Goal: Transaction & Acquisition: Purchase product/service

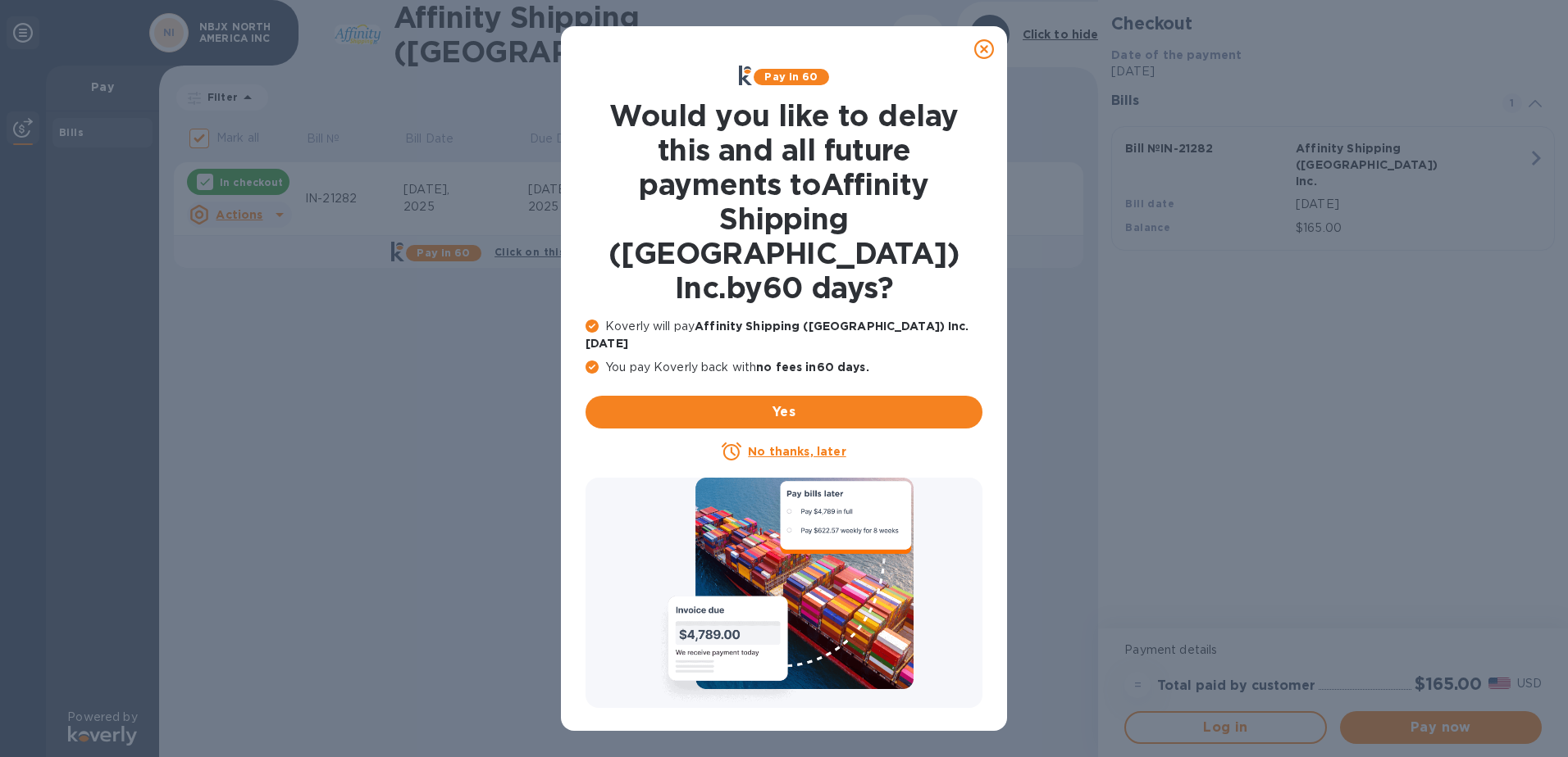
click at [984, 49] on icon at bounding box center [984, 49] width 19 height 19
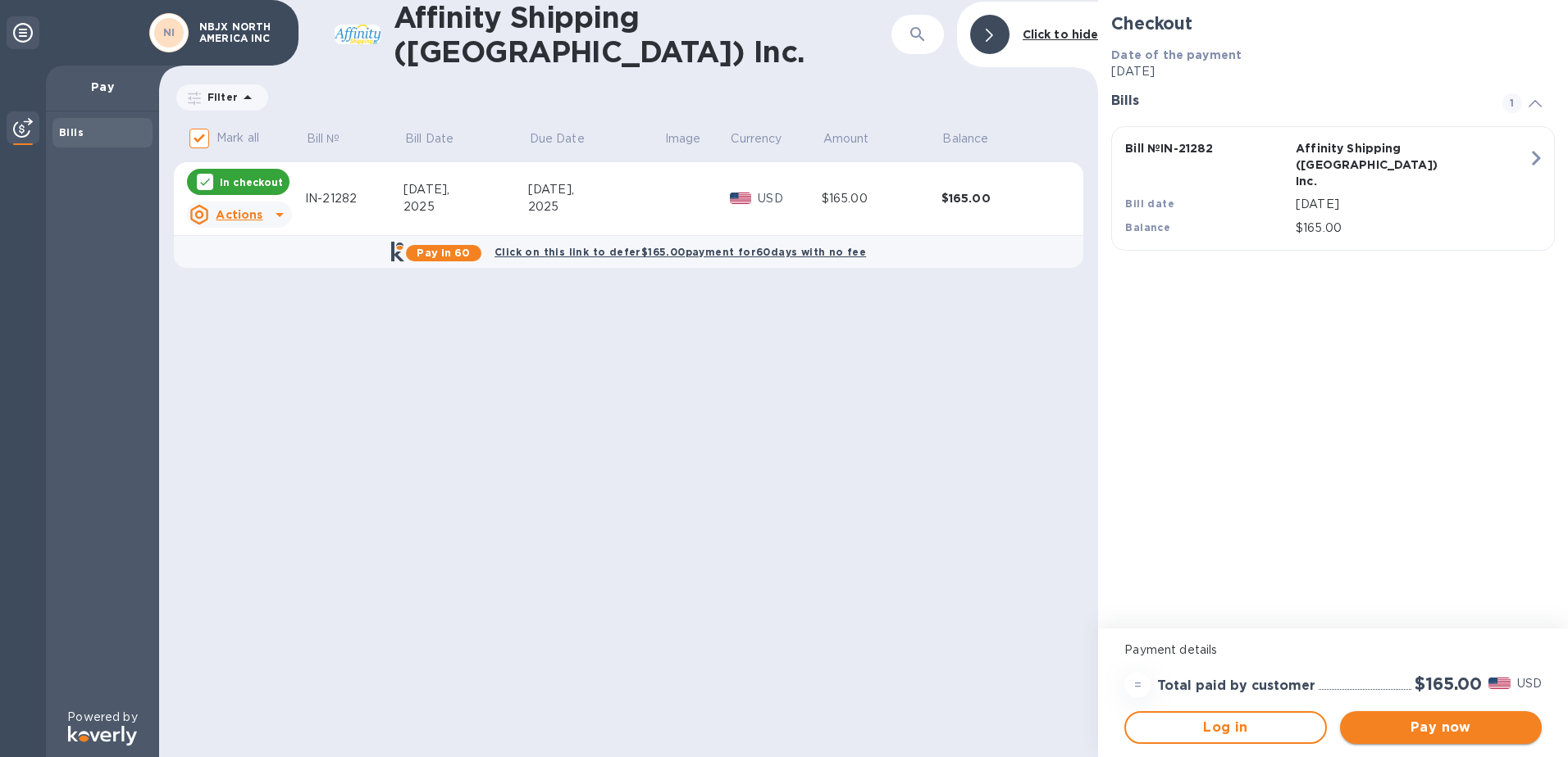
click at [1447, 727] on span "Pay now" at bounding box center [1440, 728] width 175 height 19
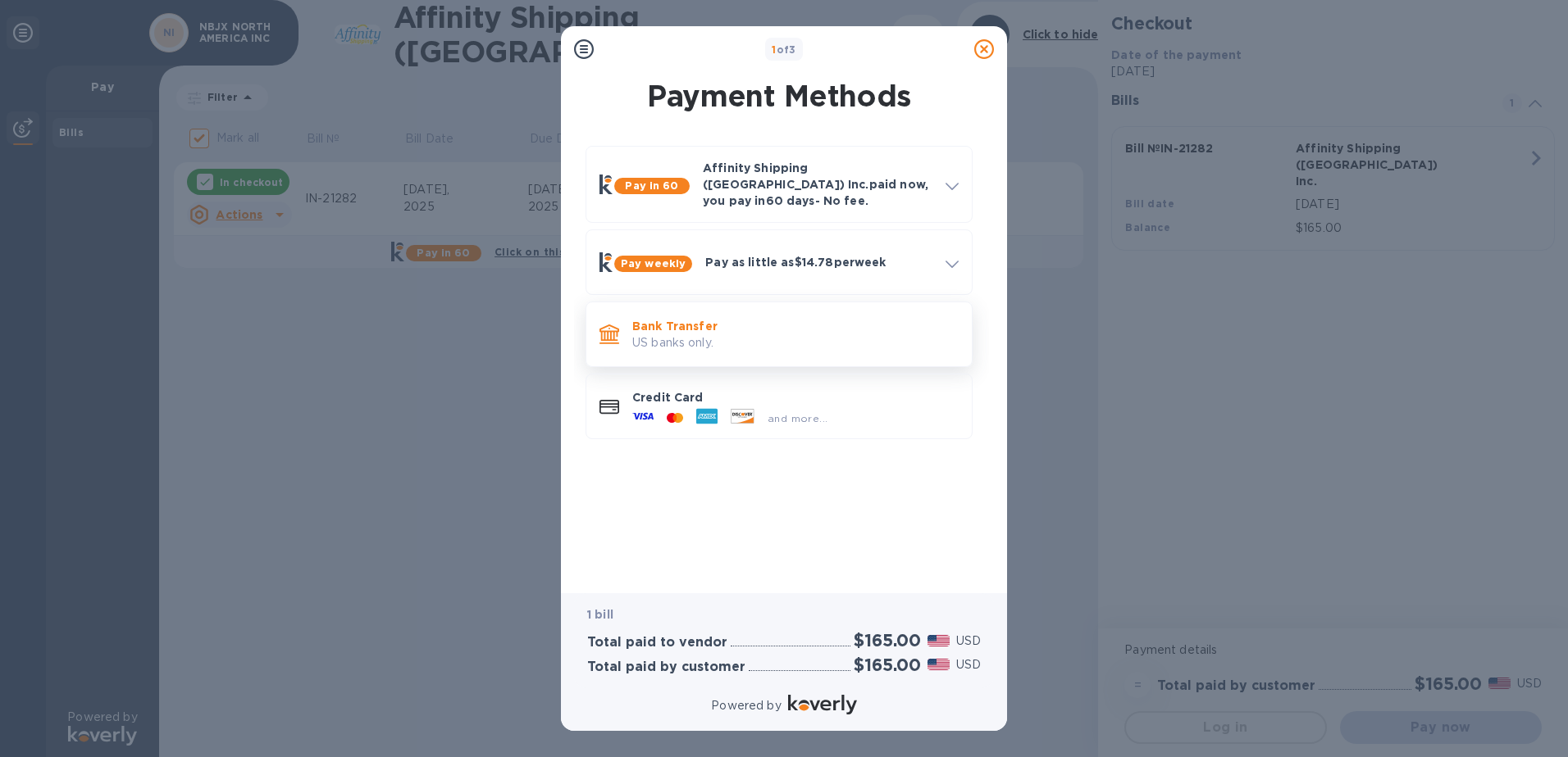
click at [668, 335] on p "US banks only." at bounding box center [796, 343] width 326 height 17
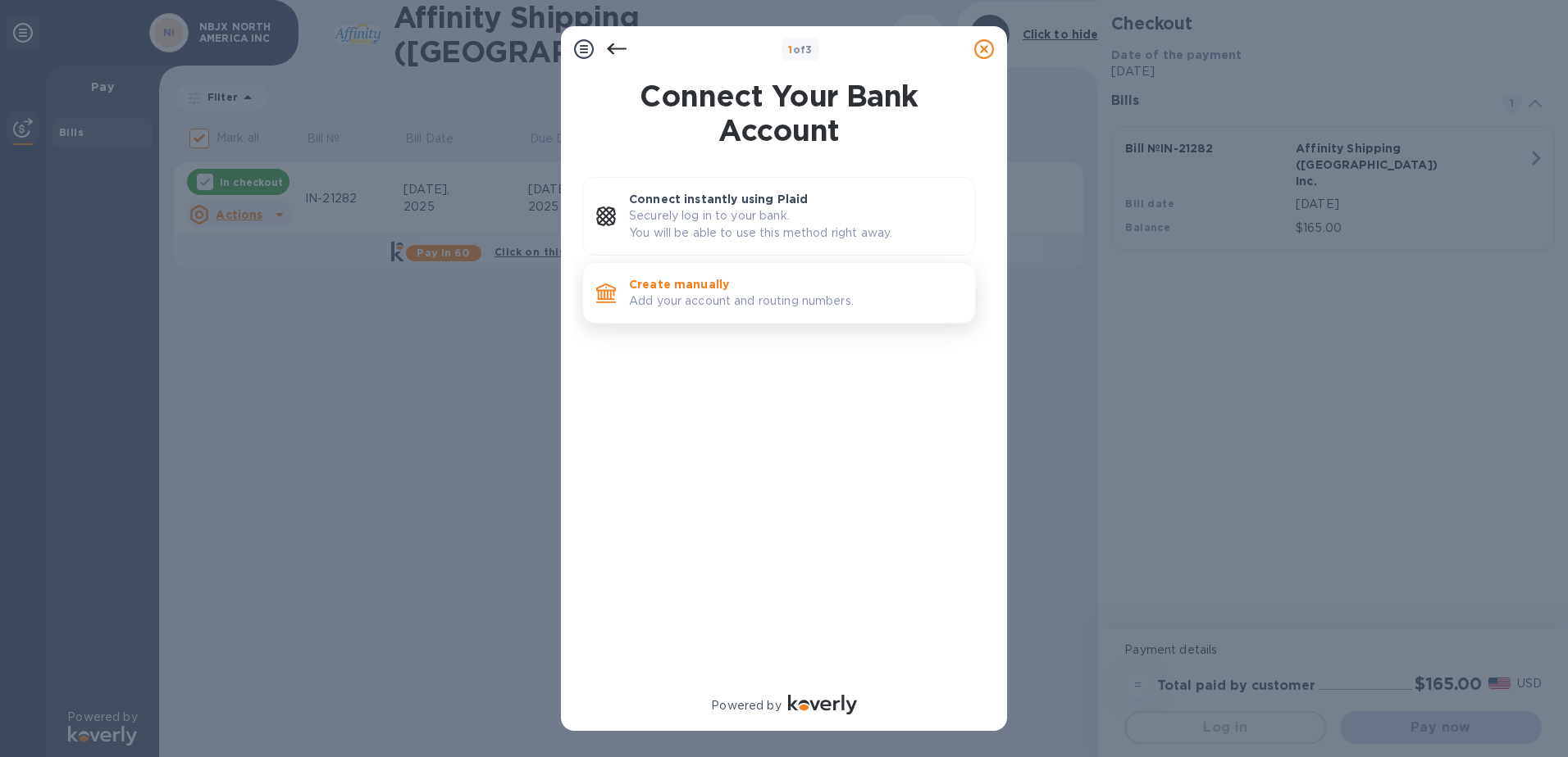
click at [678, 282] on p "Create manually" at bounding box center [796, 284] width 333 height 17
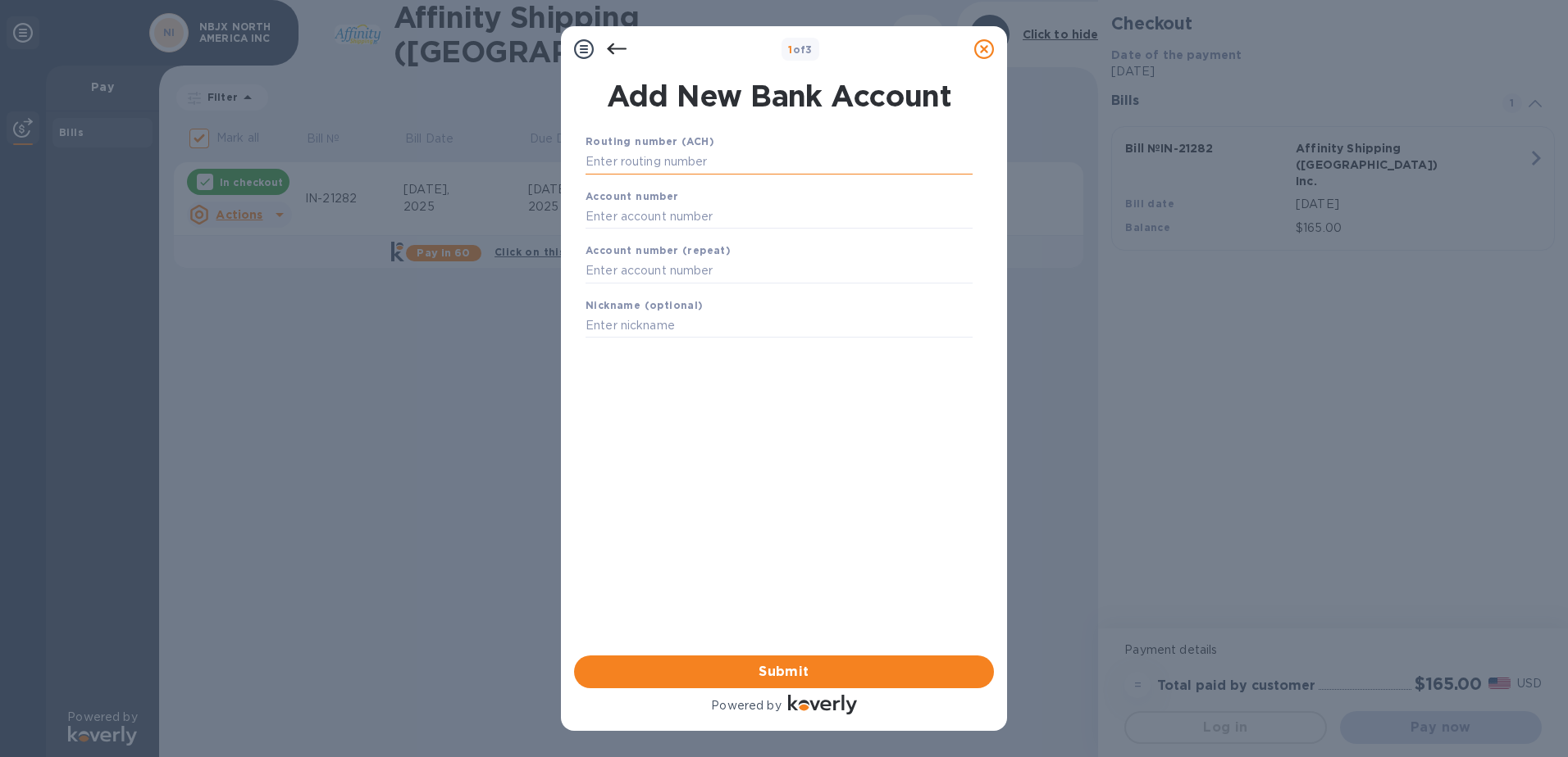
click at [648, 161] on input "text" at bounding box center [779, 162] width 387 height 25
type input "072000805"
click at [637, 241] on input "text" at bounding box center [779, 237] width 387 height 25
click at [656, 233] on input "text" at bounding box center [779, 237] width 387 height 25
paste input "3750 1152 6321"
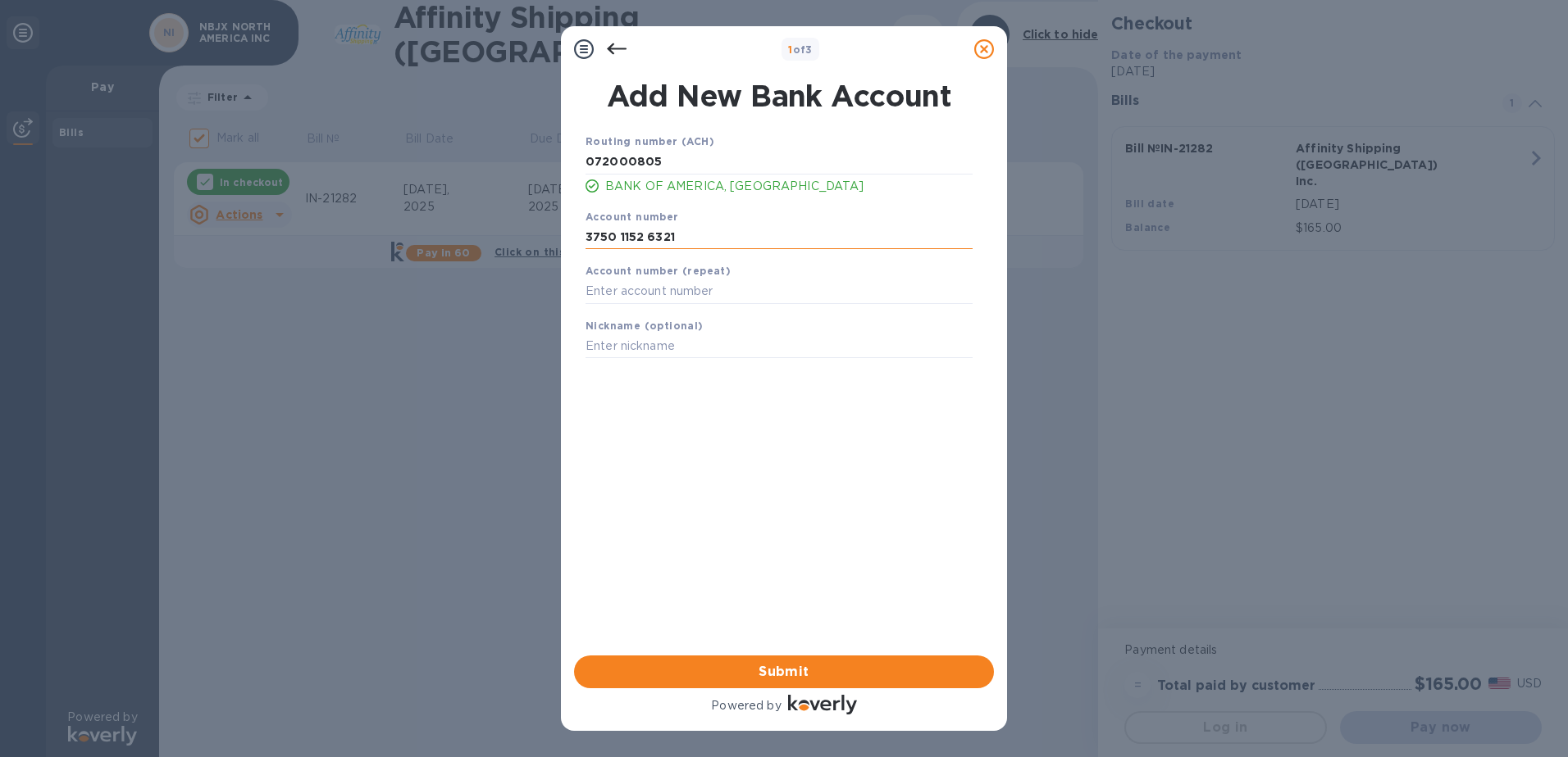
click at [586, 236] on input "3750 1152 6321" at bounding box center [779, 237] width 387 height 25
click at [612, 236] on input "3750 1152 6321" at bounding box center [779, 237] width 387 height 25
click at [636, 236] on input "37501152 6321" at bounding box center [779, 237] width 387 height 25
drag, startPoint x: 679, startPoint y: 234, endPoint x: 519, endPoint y: 230, distance: 160.0
click at [519, 230] on div "1 of 3 Add New Bank Account Routing number (ACH) [US_BANK_ROUTING_MICR] BANK OF…" at bounding box center [784, 378] width 1568 height 757
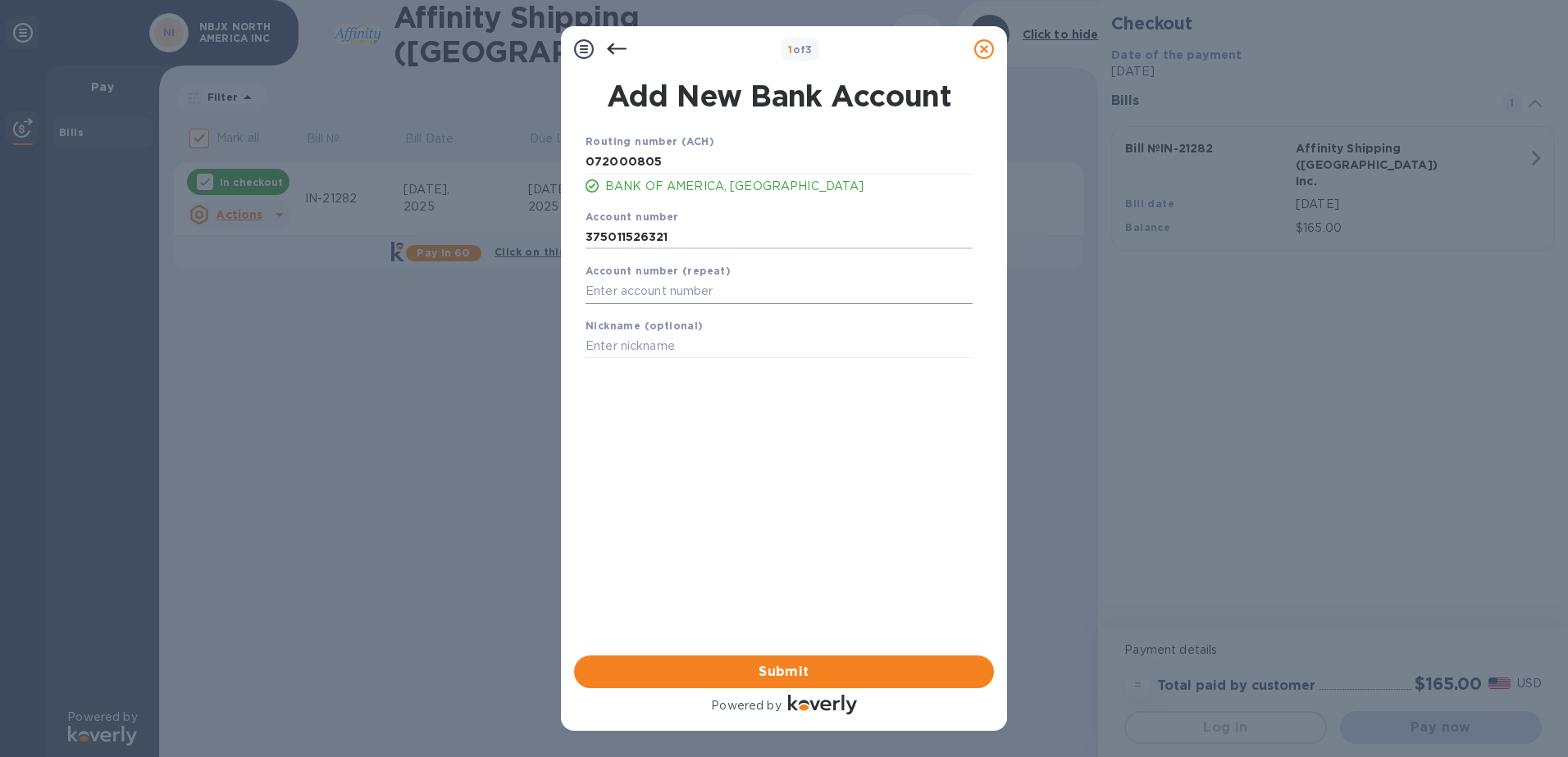
type input "375011526321"
click at [601, 285] on input "text" at bounding box center [779, 292] width 387 height 25
paste input "375011526321"
type input "375011526321"
click at [829, 680] on span "Submit" at bounding box center [784, 672] width 393 height 19
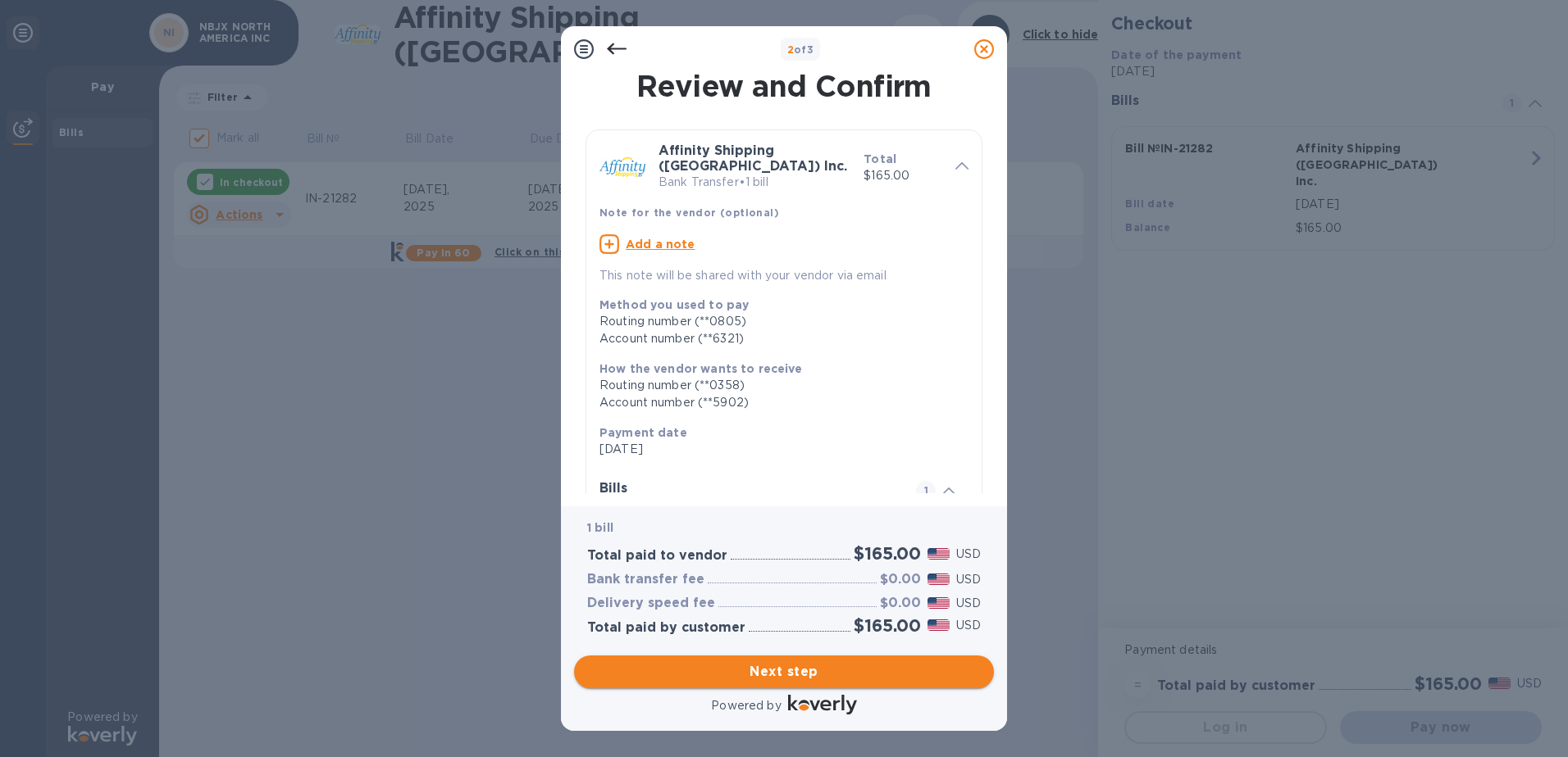
click at [806, 677] on span "Next step" at bounding box center [784, 672] width 393 height 19
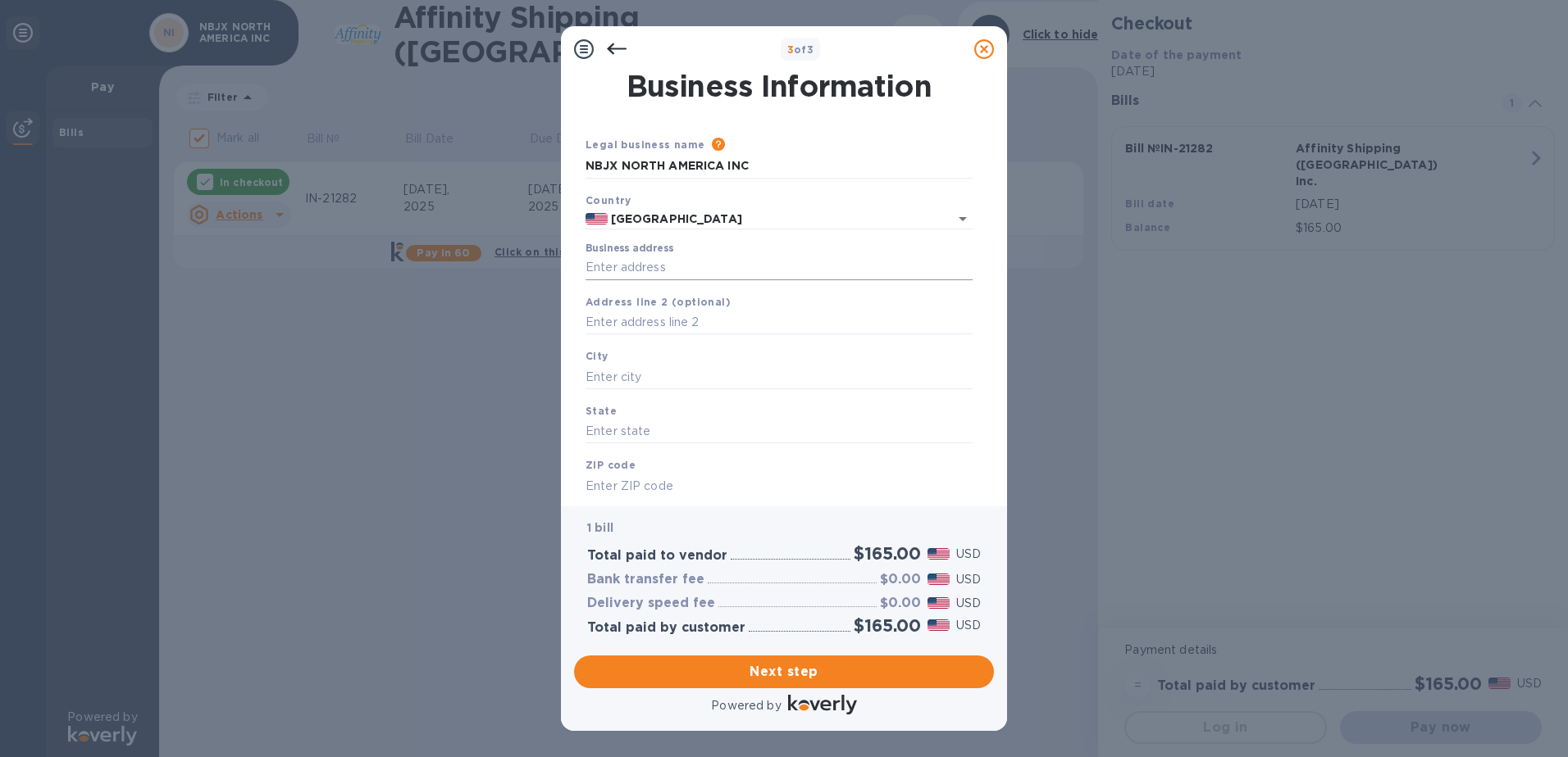
click at [653, 263] on input "Business address" at bounding box center [779, 268] width 387 height 25
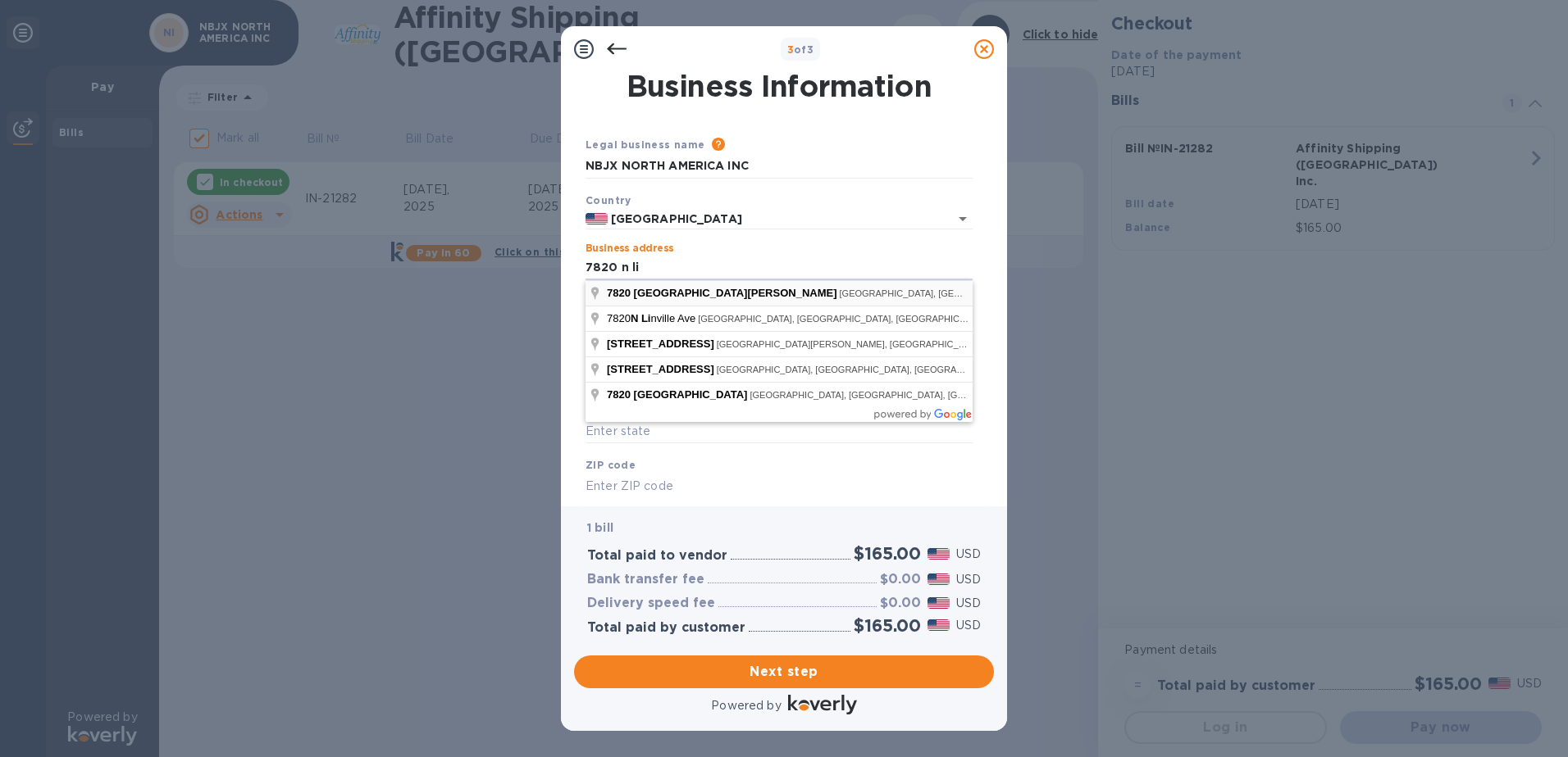
type input "[STREET_ADDRESS][PERSON_NAME]"
type input "MI"
type input "48187"
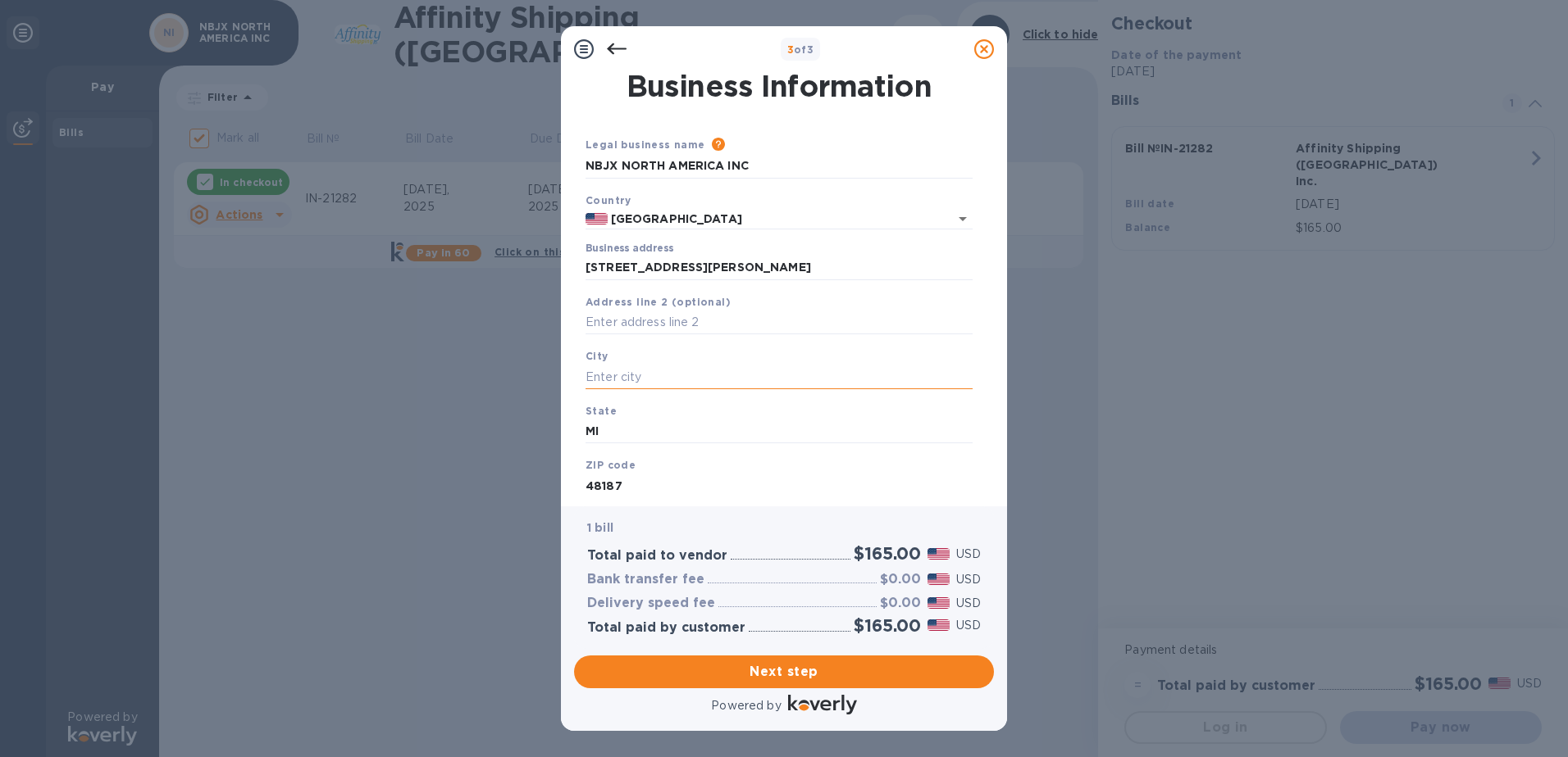
click at [640, 377] on input "text" at bounding box center [779, 377] width 387 height 25
type input "c"
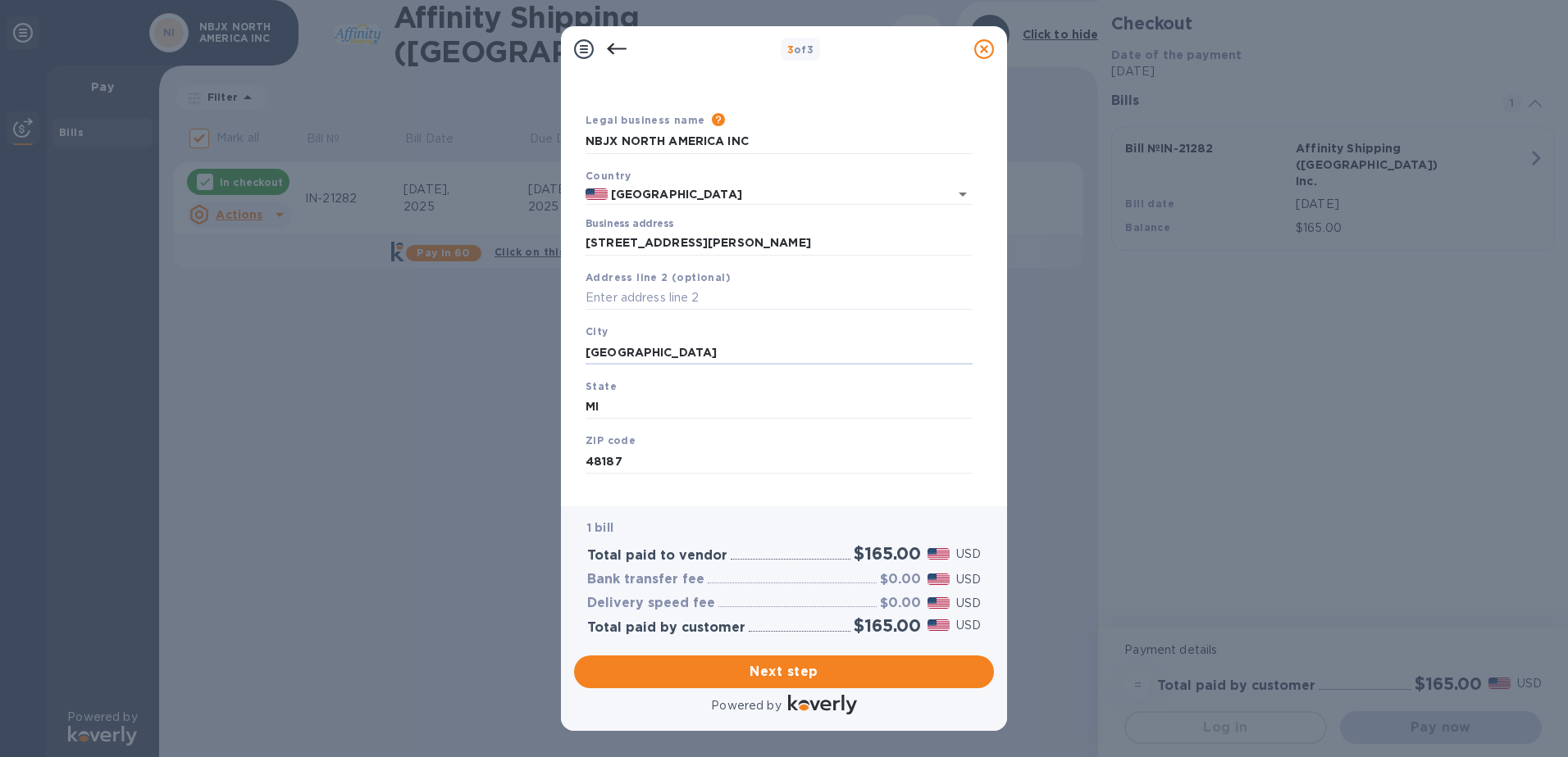
scroll to position [44, 0]
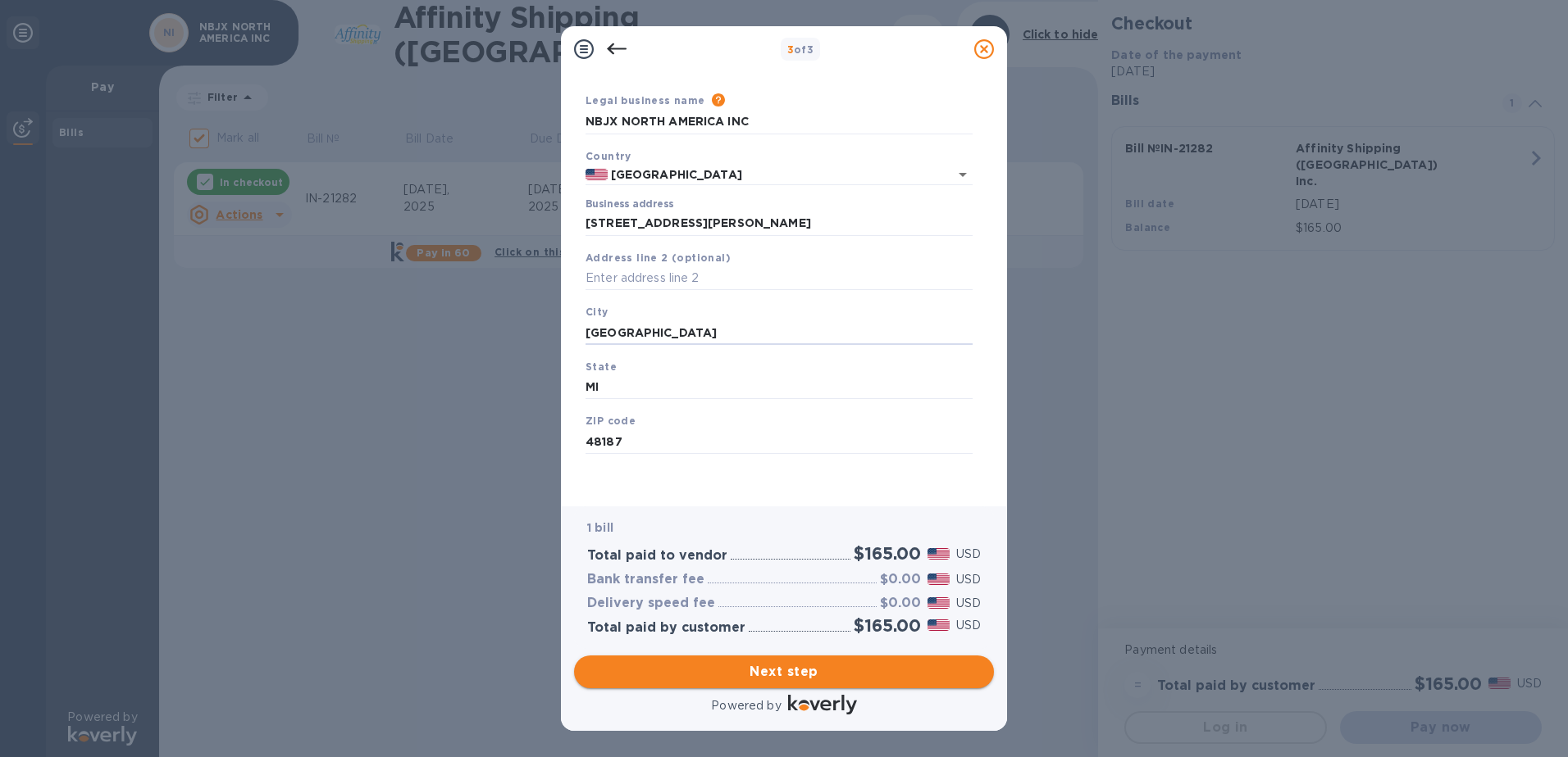
type input "[GEOGRAPHIC_DATA]"
click at [803, 676] on span "Next step" at bounding box center [784, 672] width 393 height 19
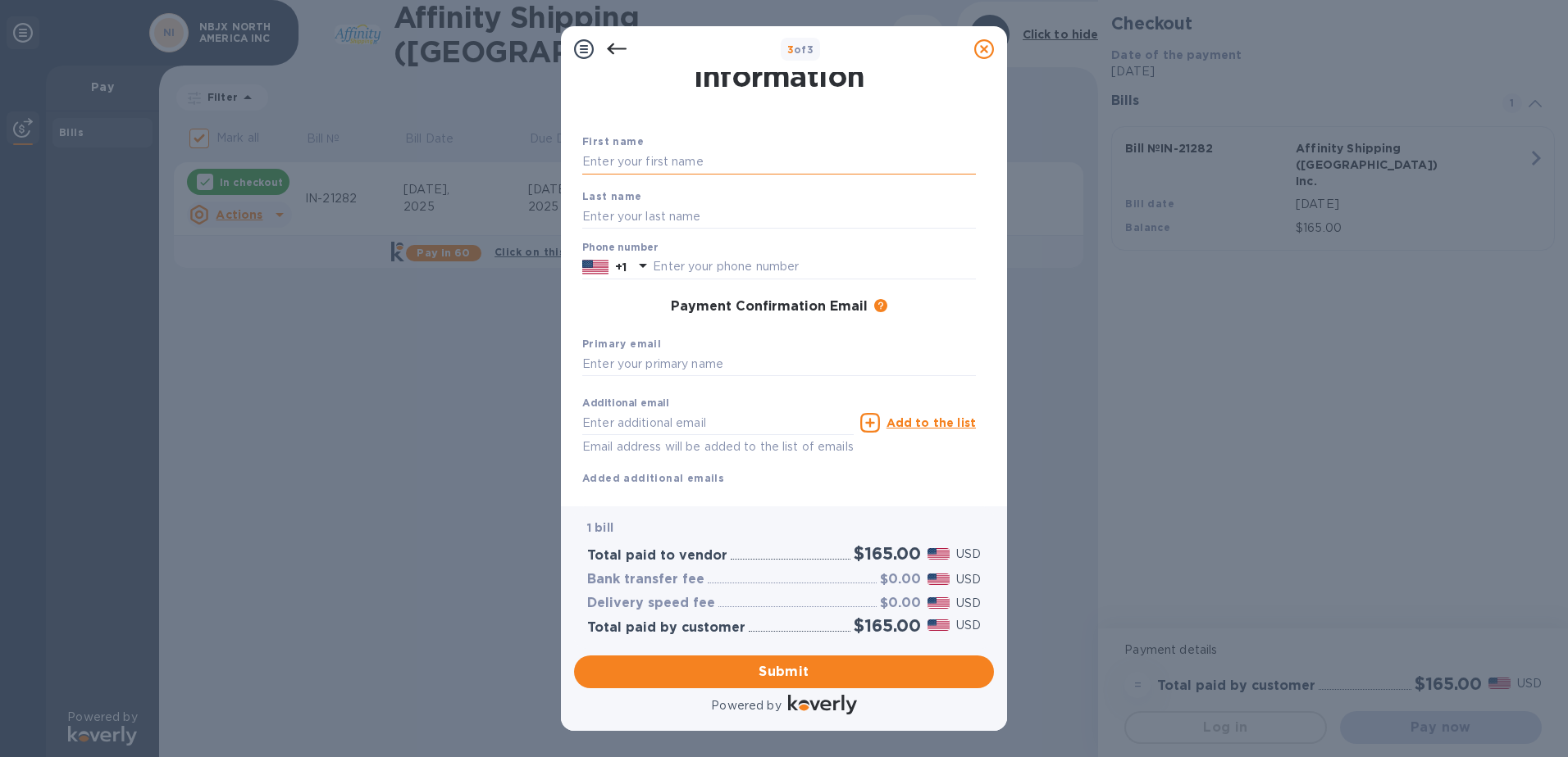
click at [660, 166] on input "text" at bounding box center [779, 162] width 393 height 25
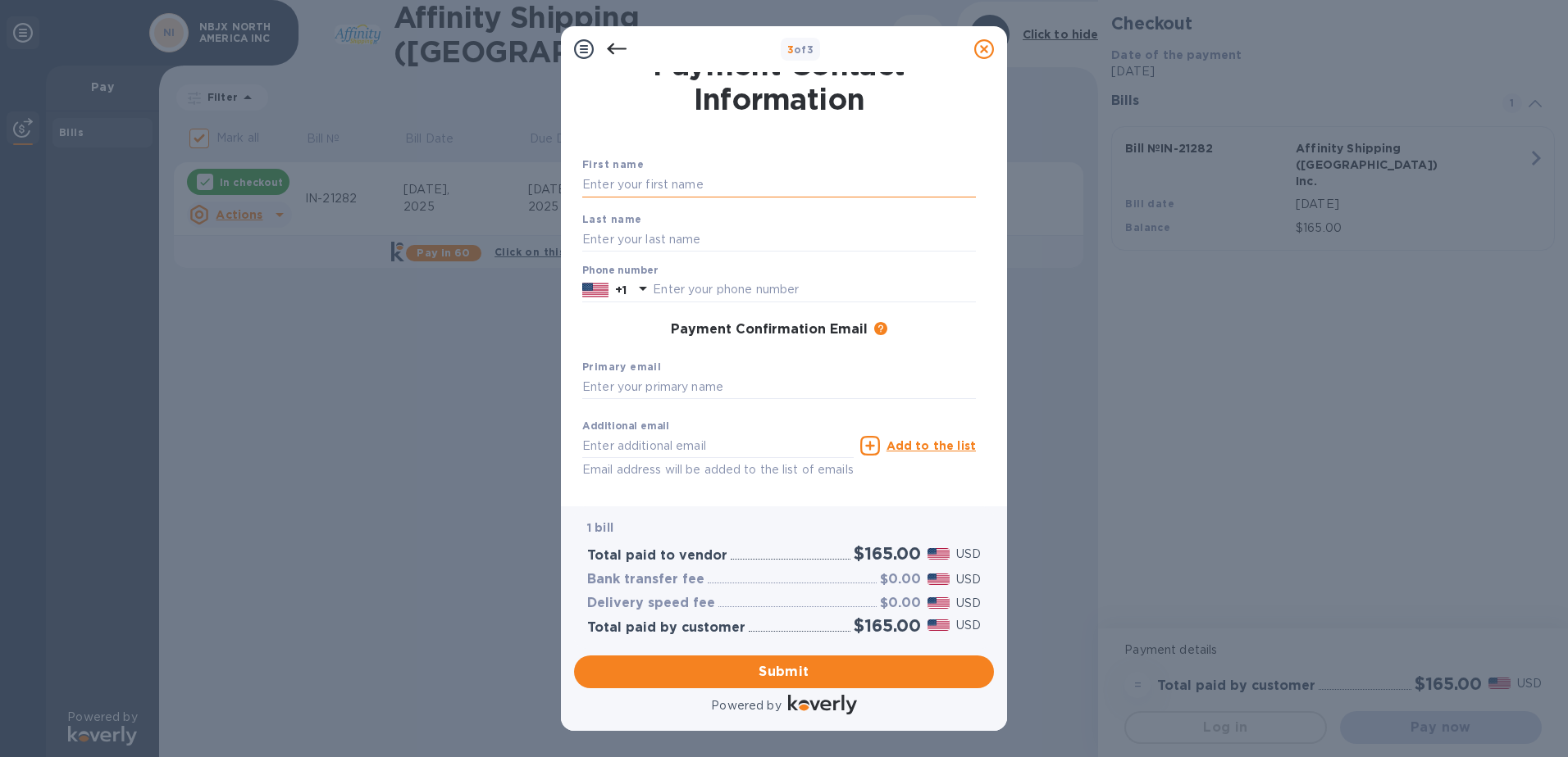
scroll to position [0, 0]
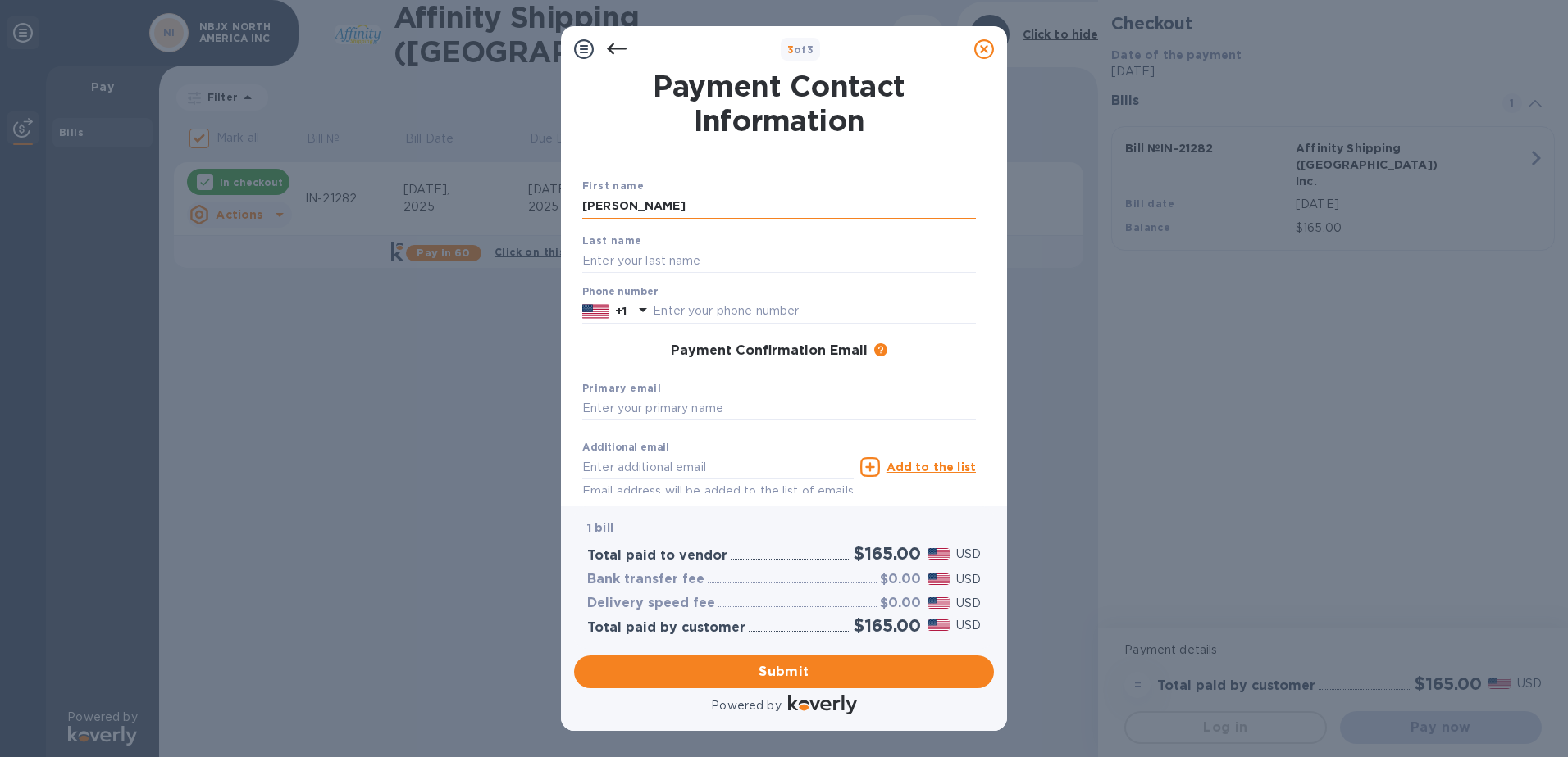
type input "[PERSON_NAME]"
type input "LI"
click at [713, 314] on input "text" at bounding box center [814, 312] width 323 height 25
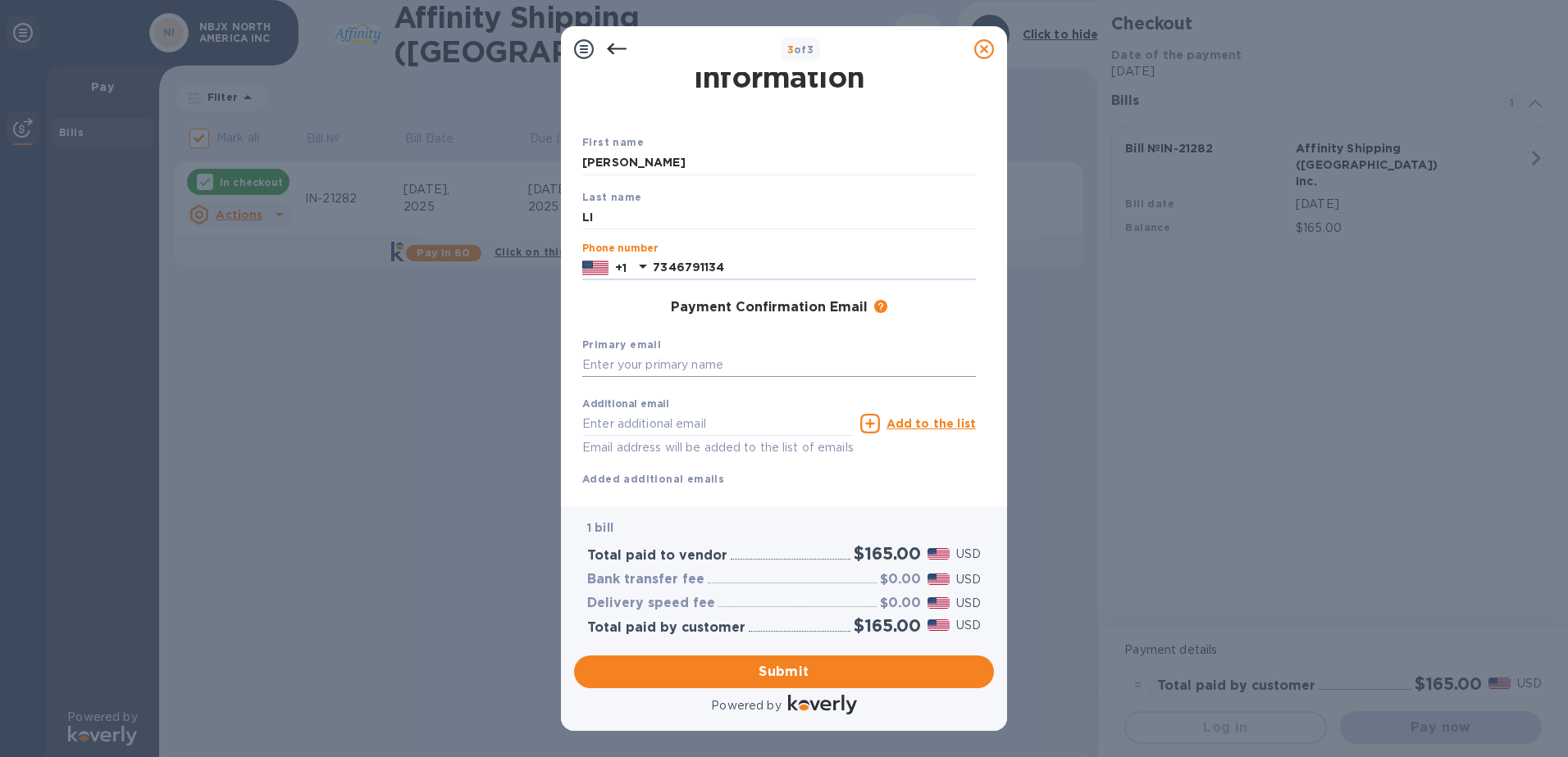
scroll to position [82, 0]
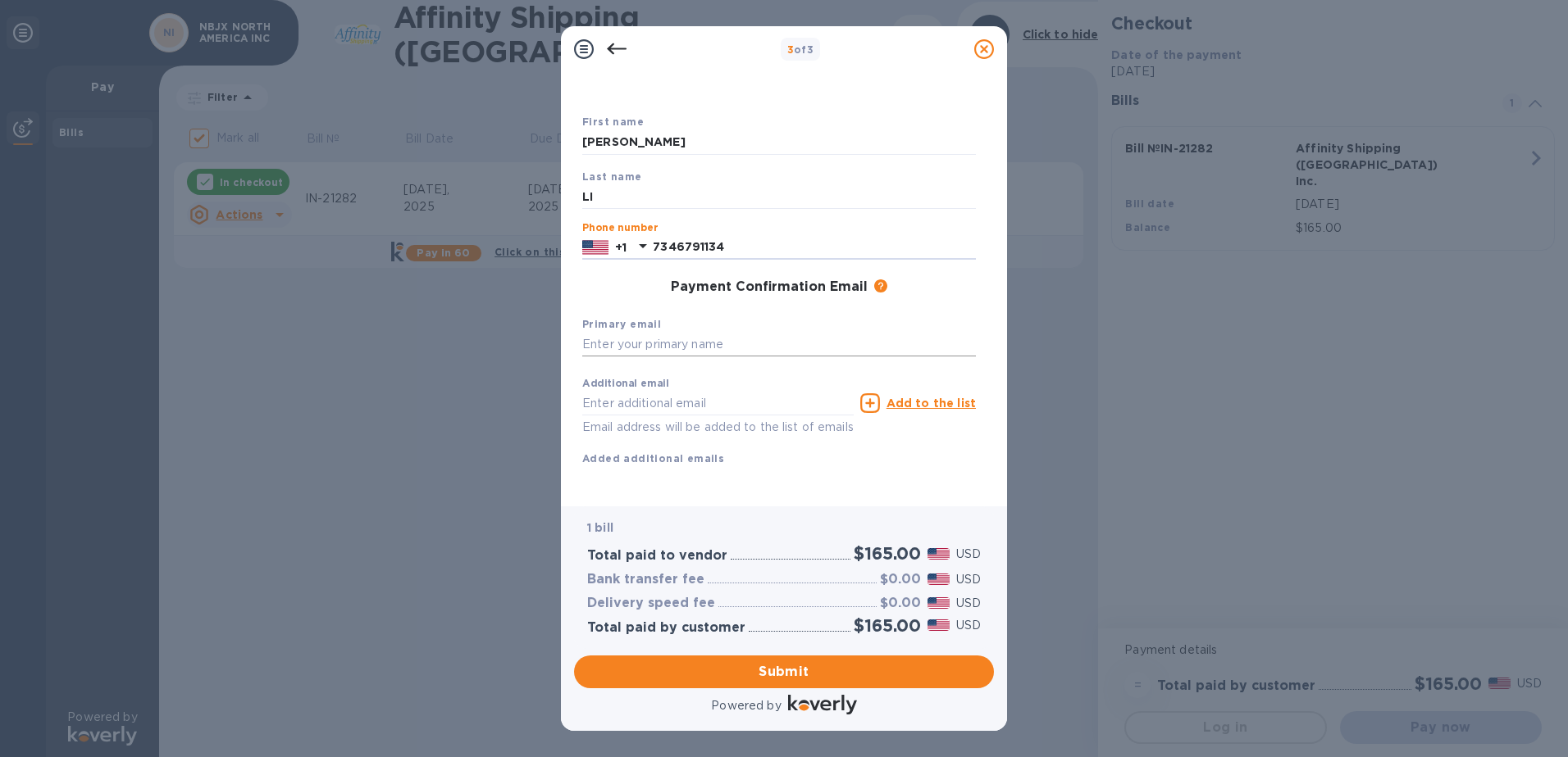
type input "7346791134"
click at [633, 333] on input "text" at bounding box center [779, 345] width 393 height 25
type input "[EMAIL_ADDRESS][DOMAIN_NAME]"
click at [653, 390] on input "text" at bounding box center [718, 403] width 271 height 25
type input "[EMAIL_ADDRESS][DOMAIN_NAME]"
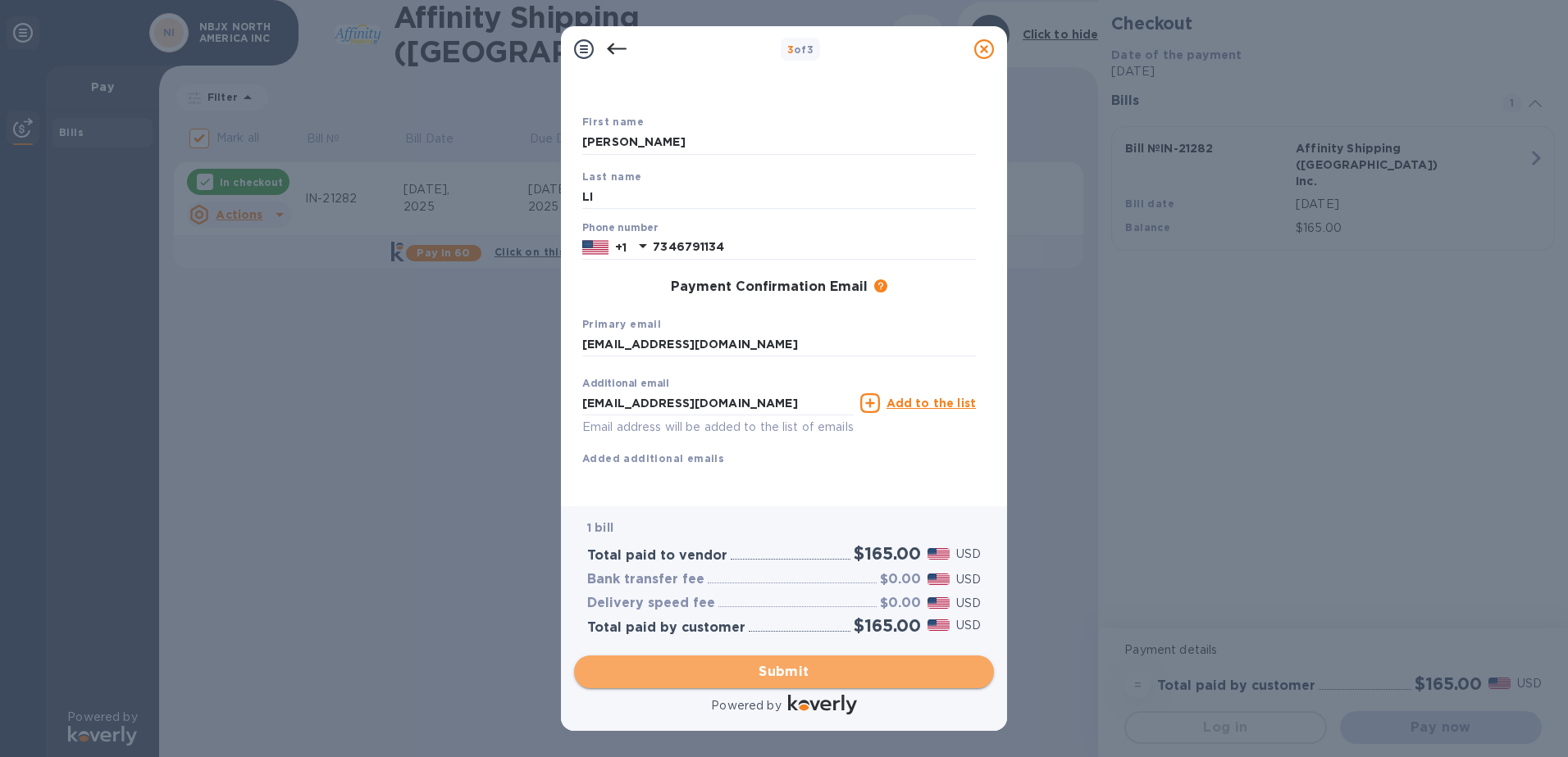
click at [811, 677] on span "Submit" at bounding box center [784, 672] width 393 height 19
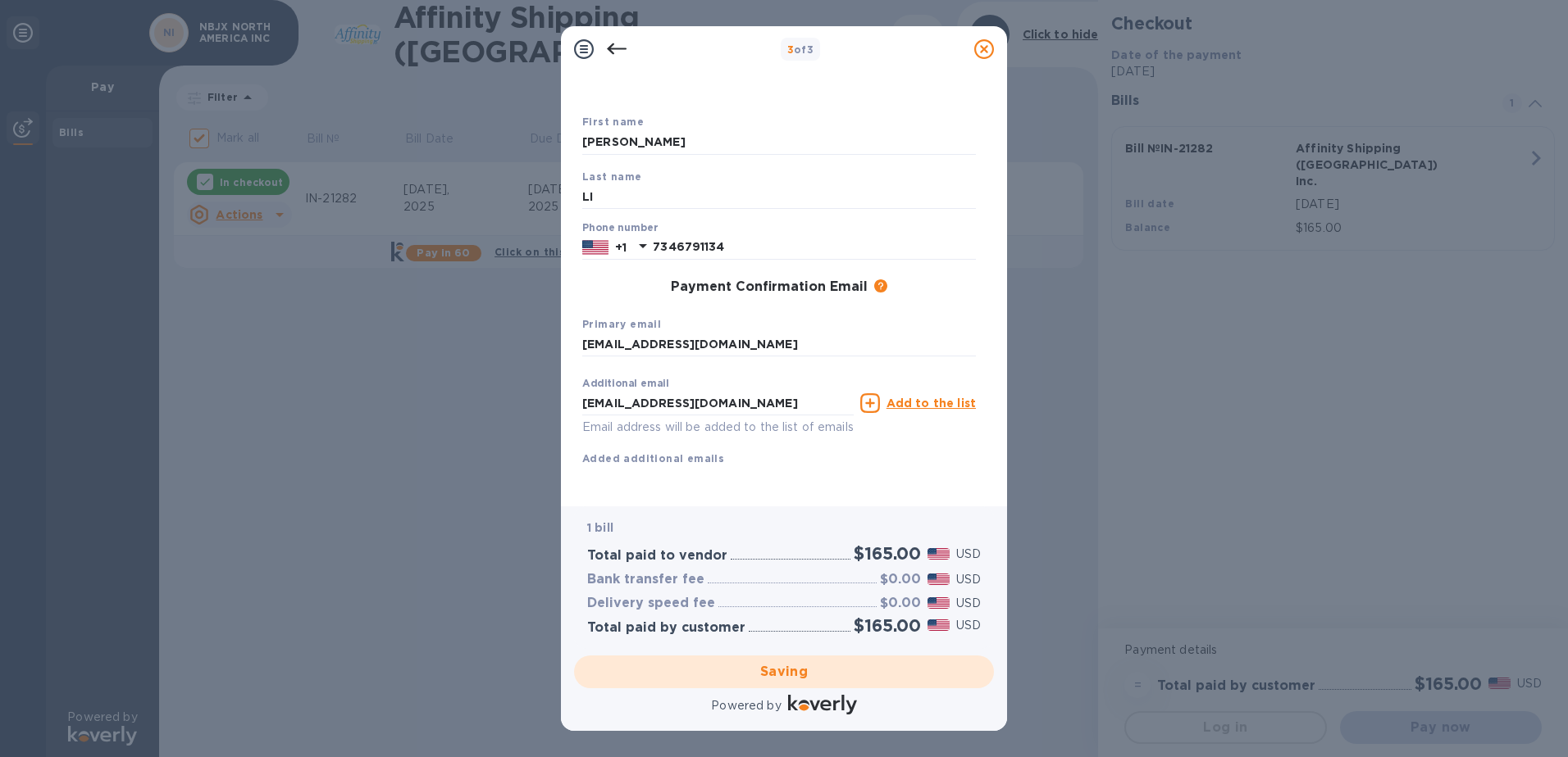
checkbox input "false"
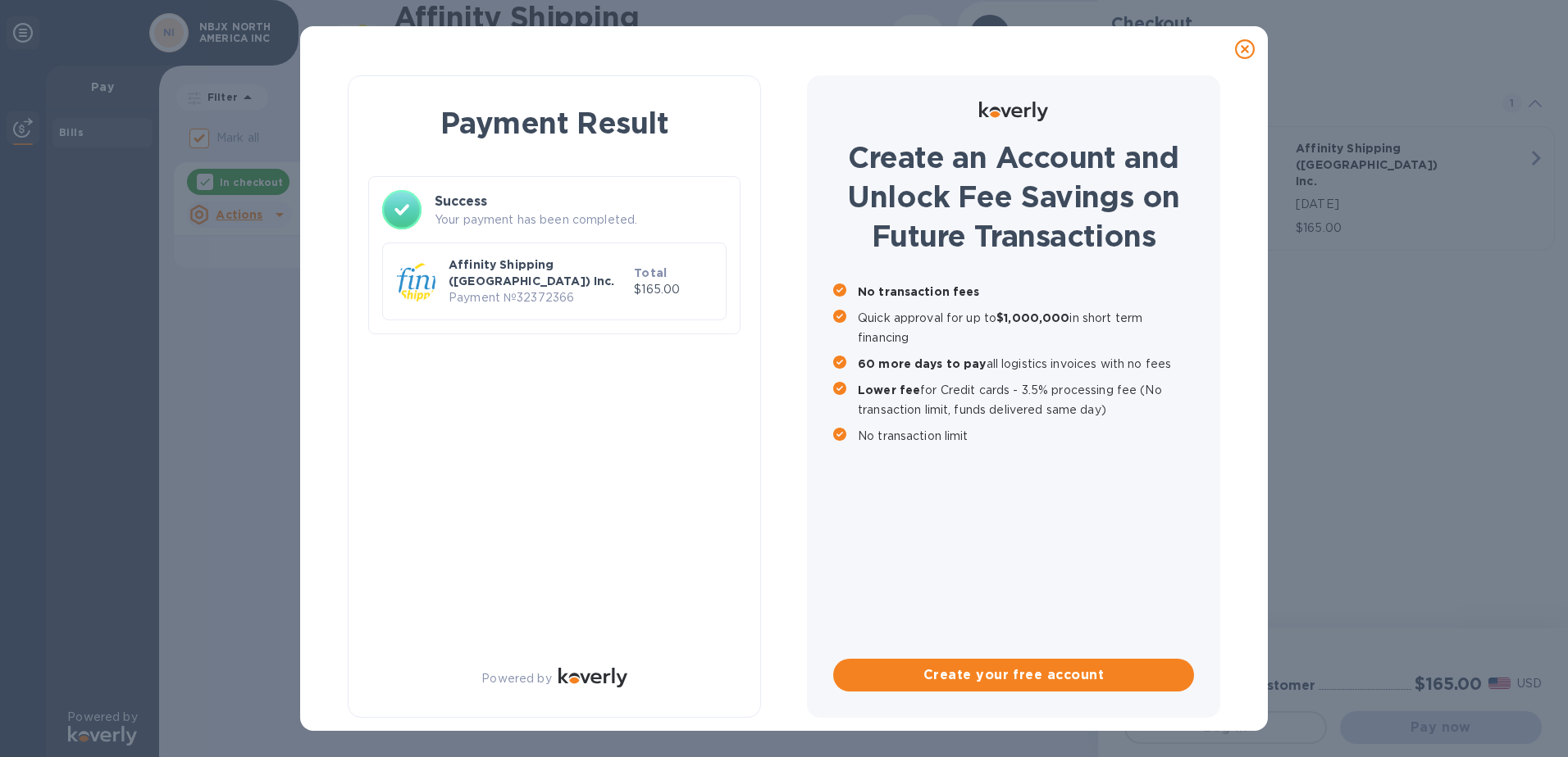
scroll to position [0, 0]
